Goal: Navigation & Orientation: Find specific page/section

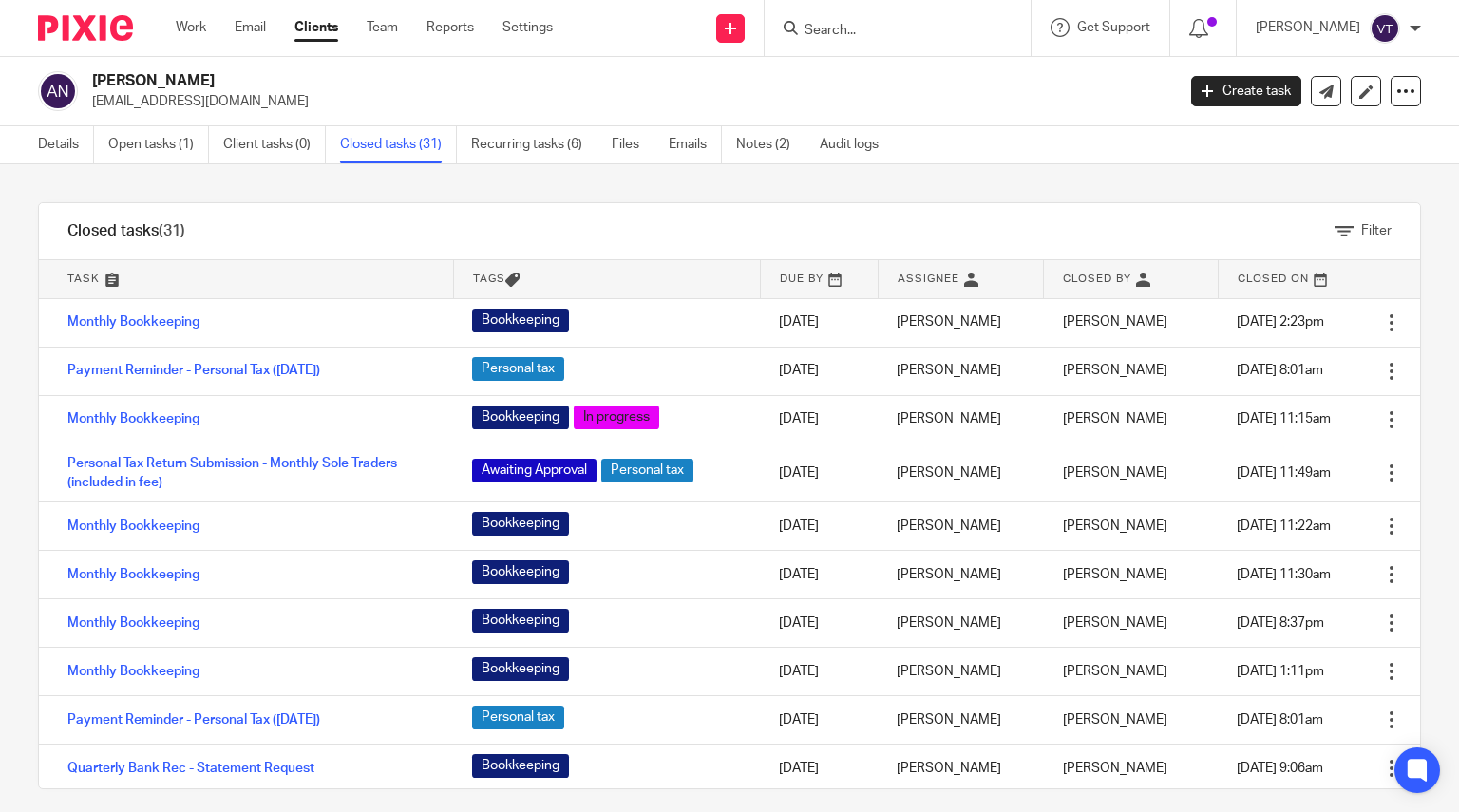
click at [920, 42] on div at bounding box center [897, 28] width 266 height 56
click at [827, 26] on input "Search" at bounding box center [887, 32] width 171 height 17
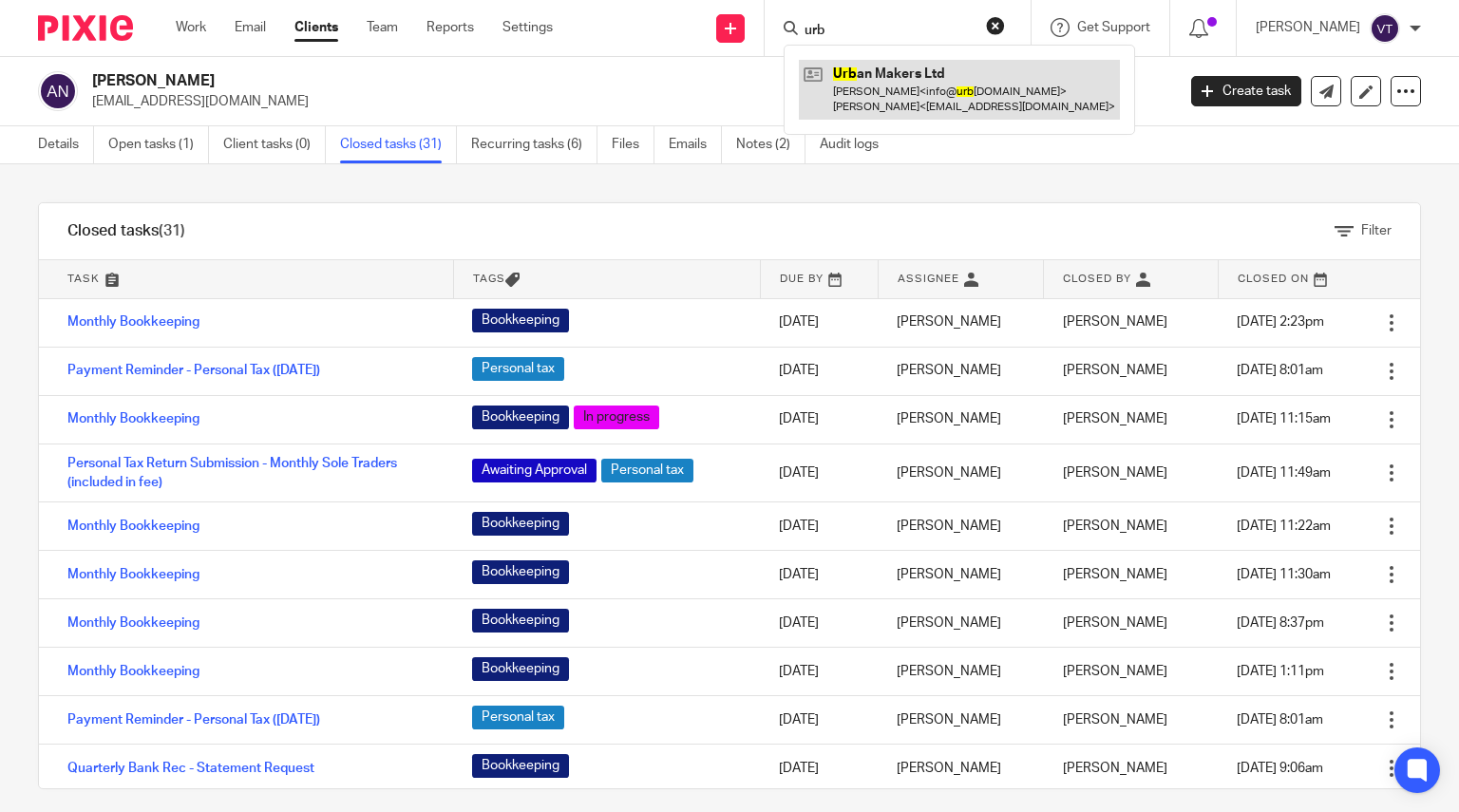
type input "urb"
click at [893, 103] on link at bounding box center [959, 89] width 322 height 59
